Goal: Task Accomplishment & Management: Use online tool/utility

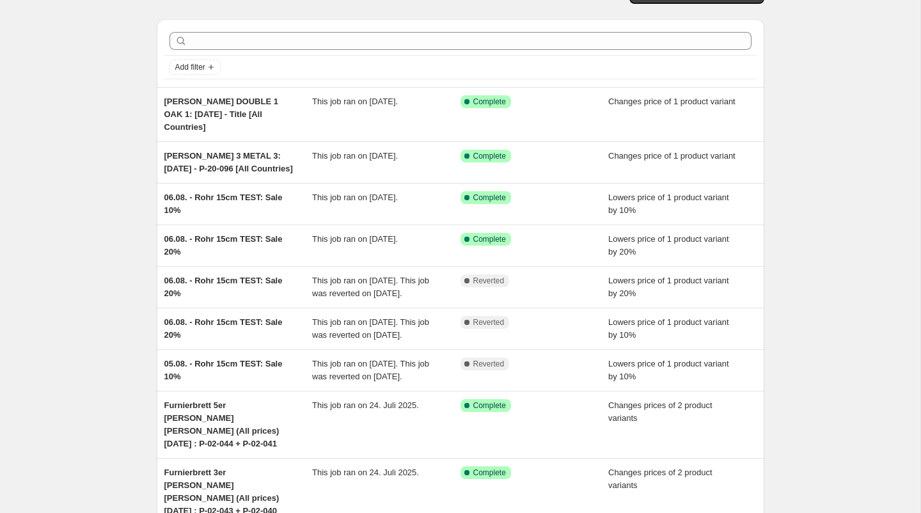
scroll to position [31, 0]
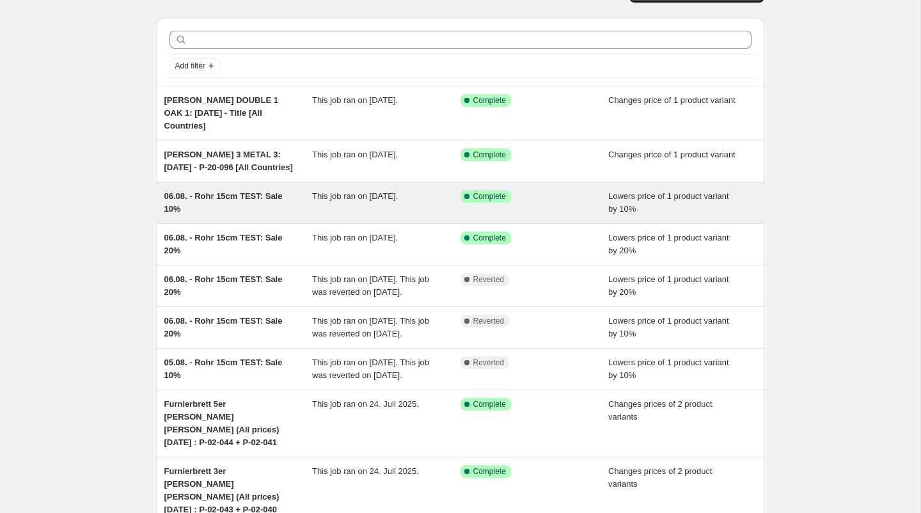
click at [242, 203] on div "06.08. - [PERSON_NAME] 15cm TEST: Sale 10% This job ran on [DATE]. Success Comp…" at bounding box center [460, 202] width 607 height 41
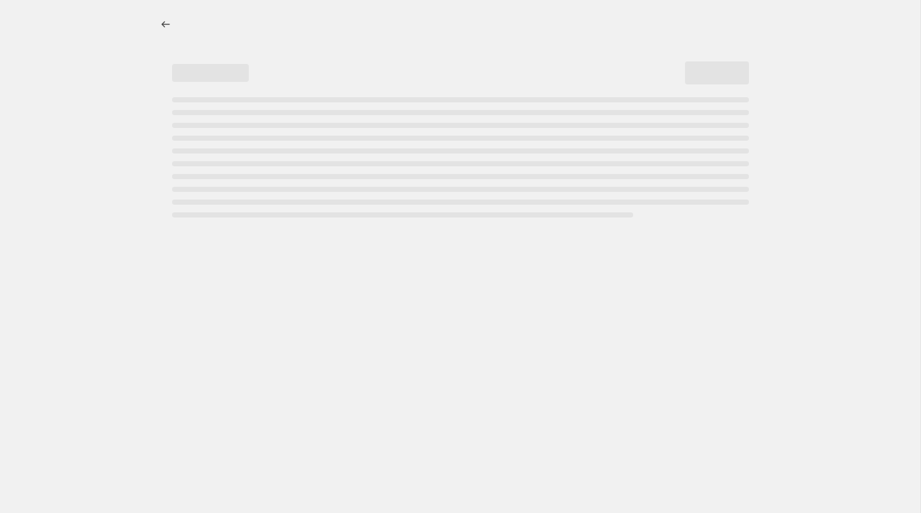
select select "percentage"
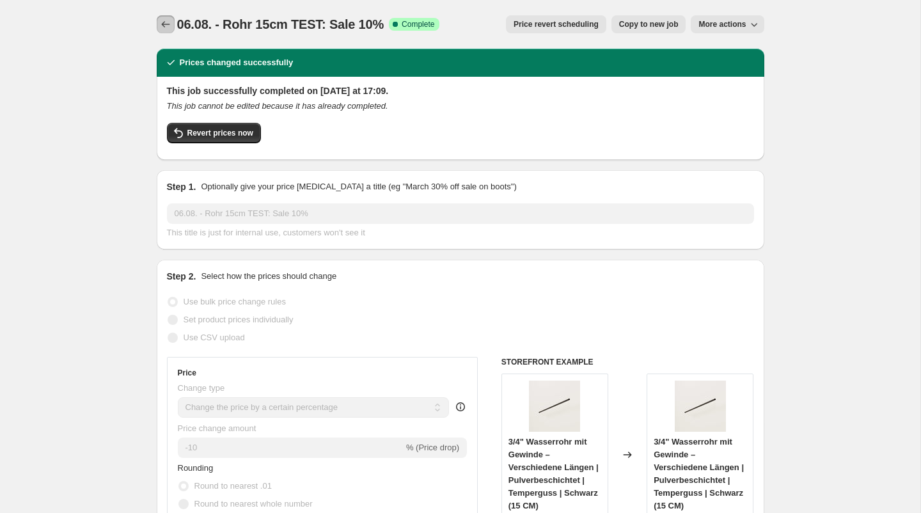
click at [162, 26] on icon "Price change jobs" at bounding box center [165, 24] width 13 height 13
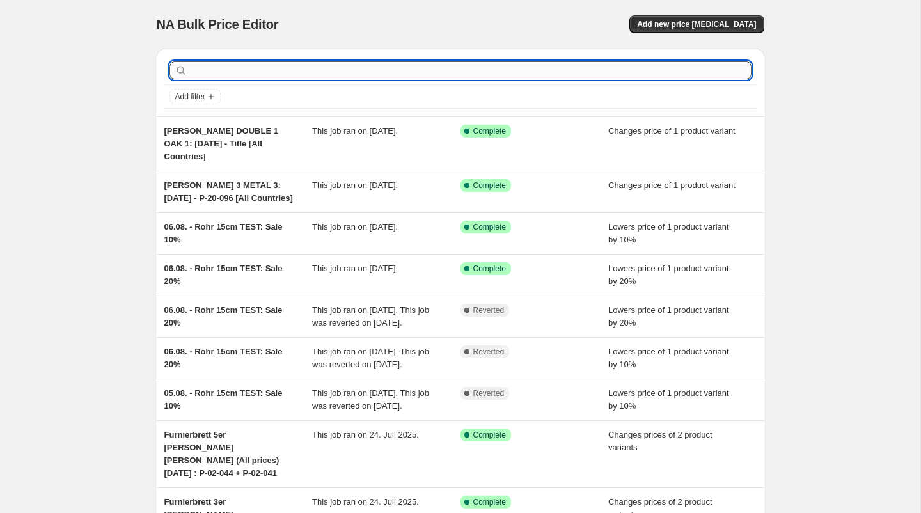
click at [300, 66] on input "text" at bounding box center [470, 70] width 561 height 18
type input "Test"
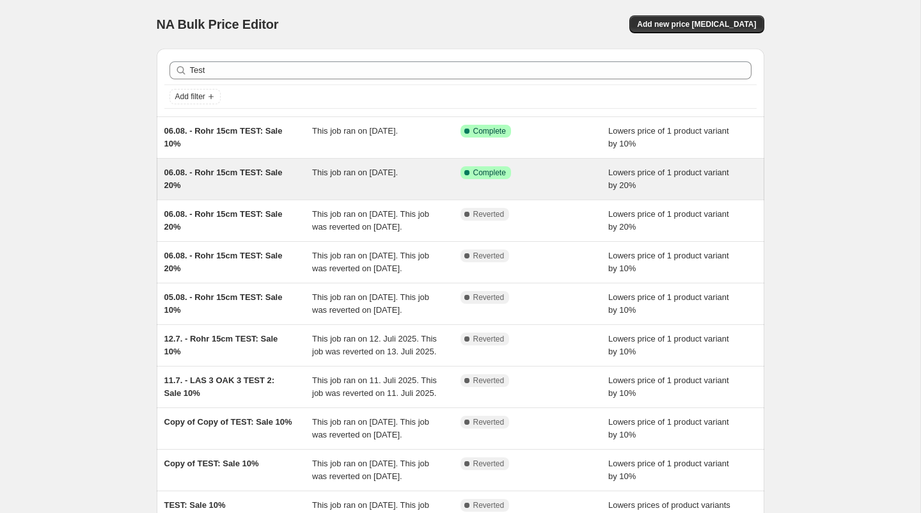
click at [265, 174] on span "06.08. - Rohr 15cm TEST: Sale 20%" at bounding box center [223, 178] width 118 height 22
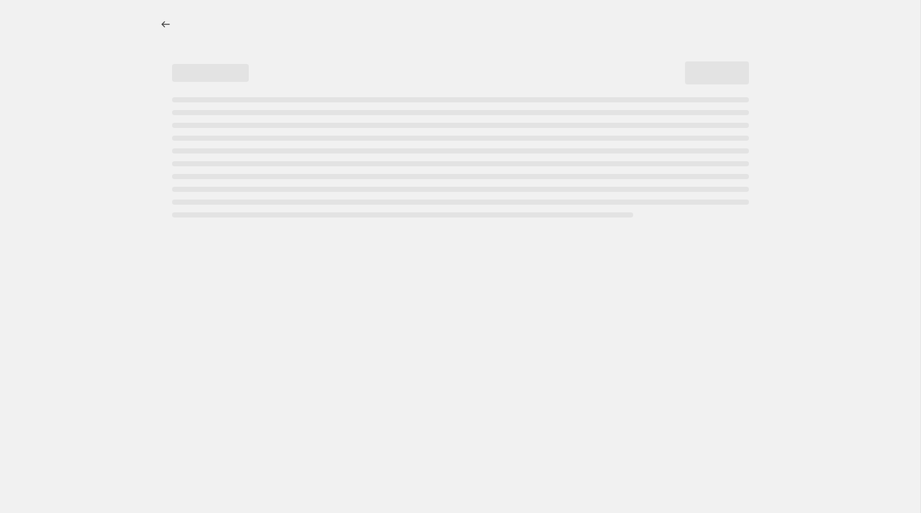
select select "percentage"
